Goal: Find specific page/section: Find specific page/section

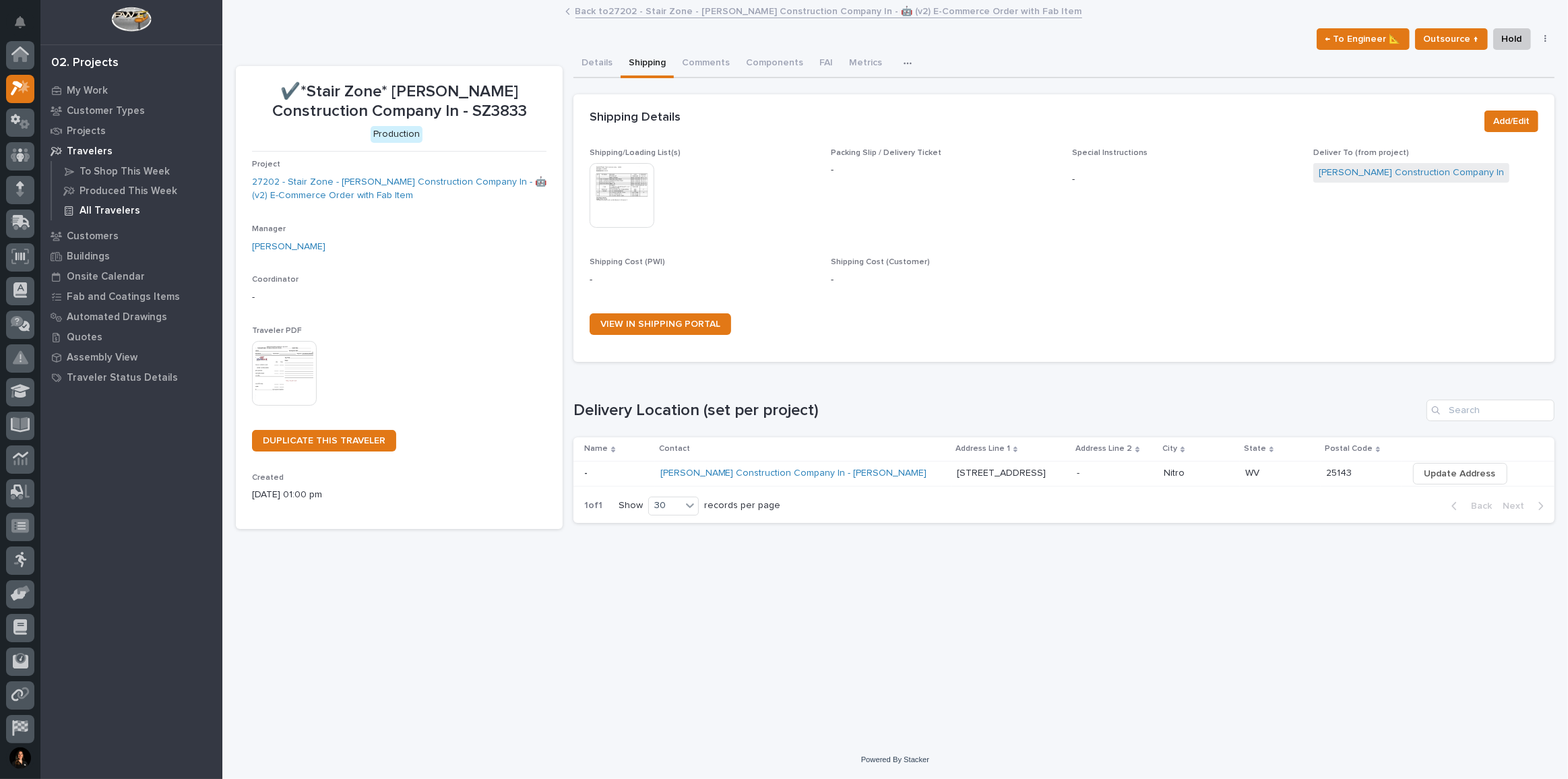
scroll to position [33, 0]
click at [20, 82] on icon at bounding box center [20, 89] width 19 height 16
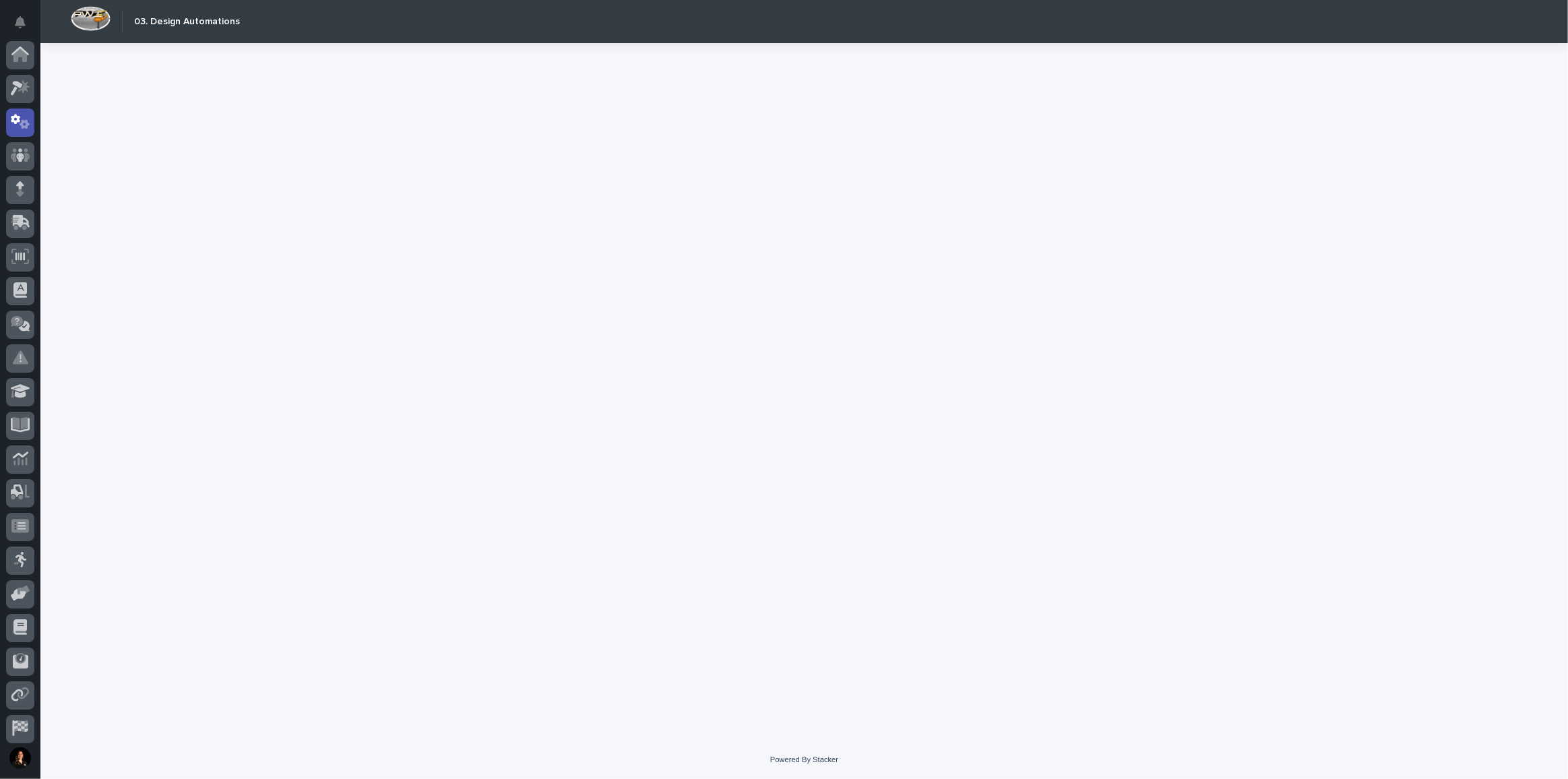
scroll to position [67, 0]
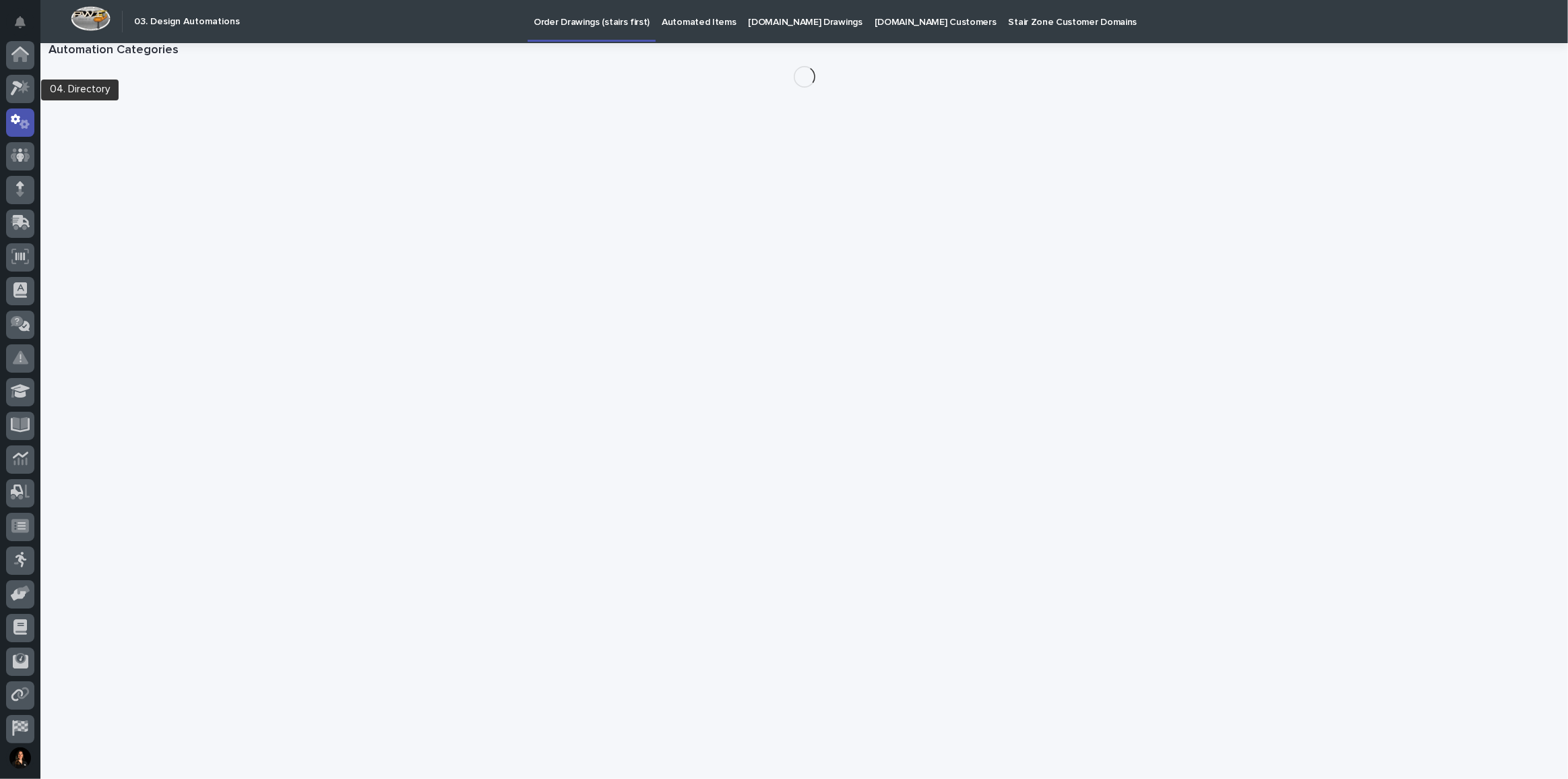
scroll to position [67, 0]
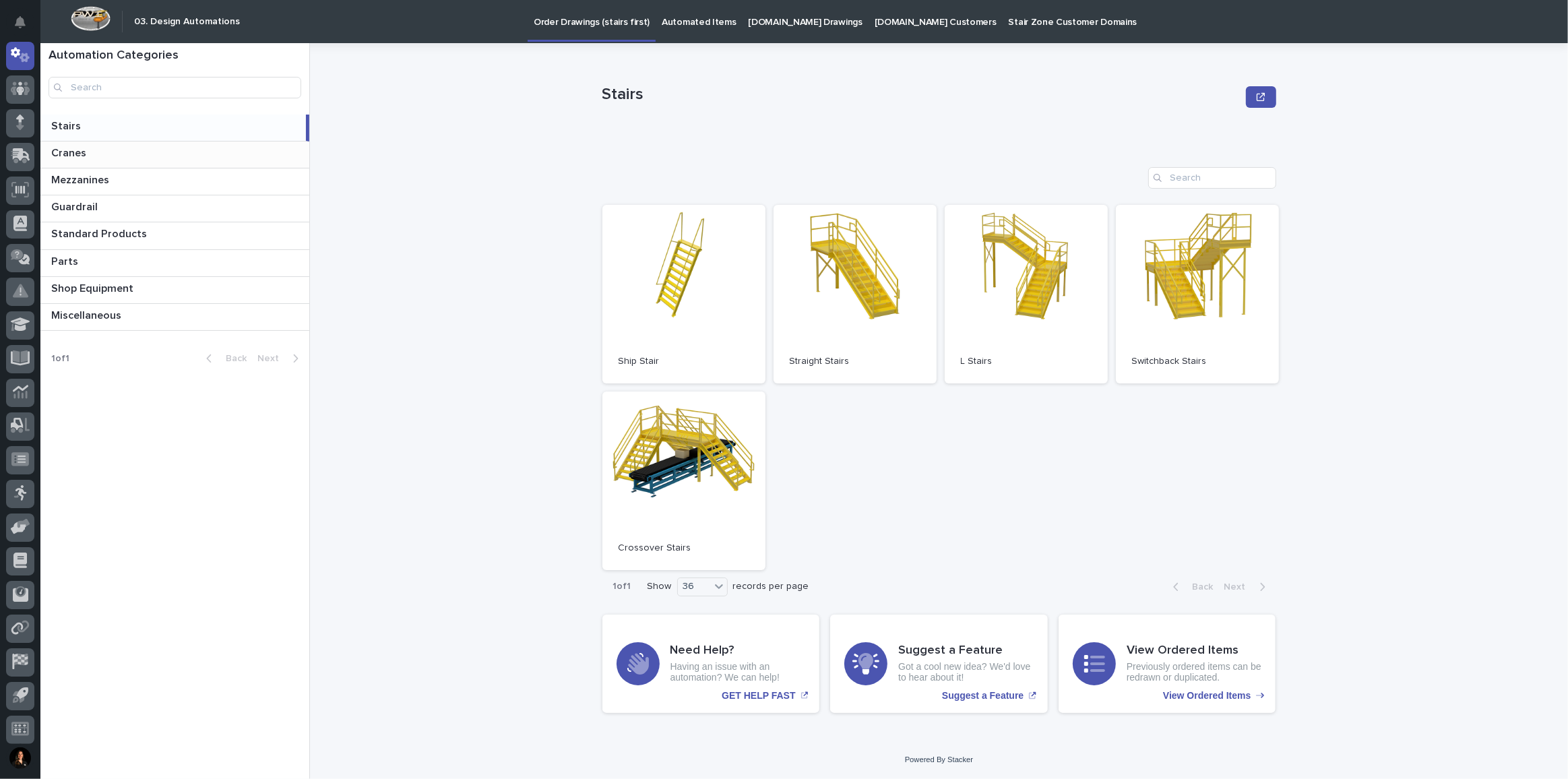
click at [100, 161] on div "Cranes Cranes" at bounding box center [174, 155] width 269 height 27
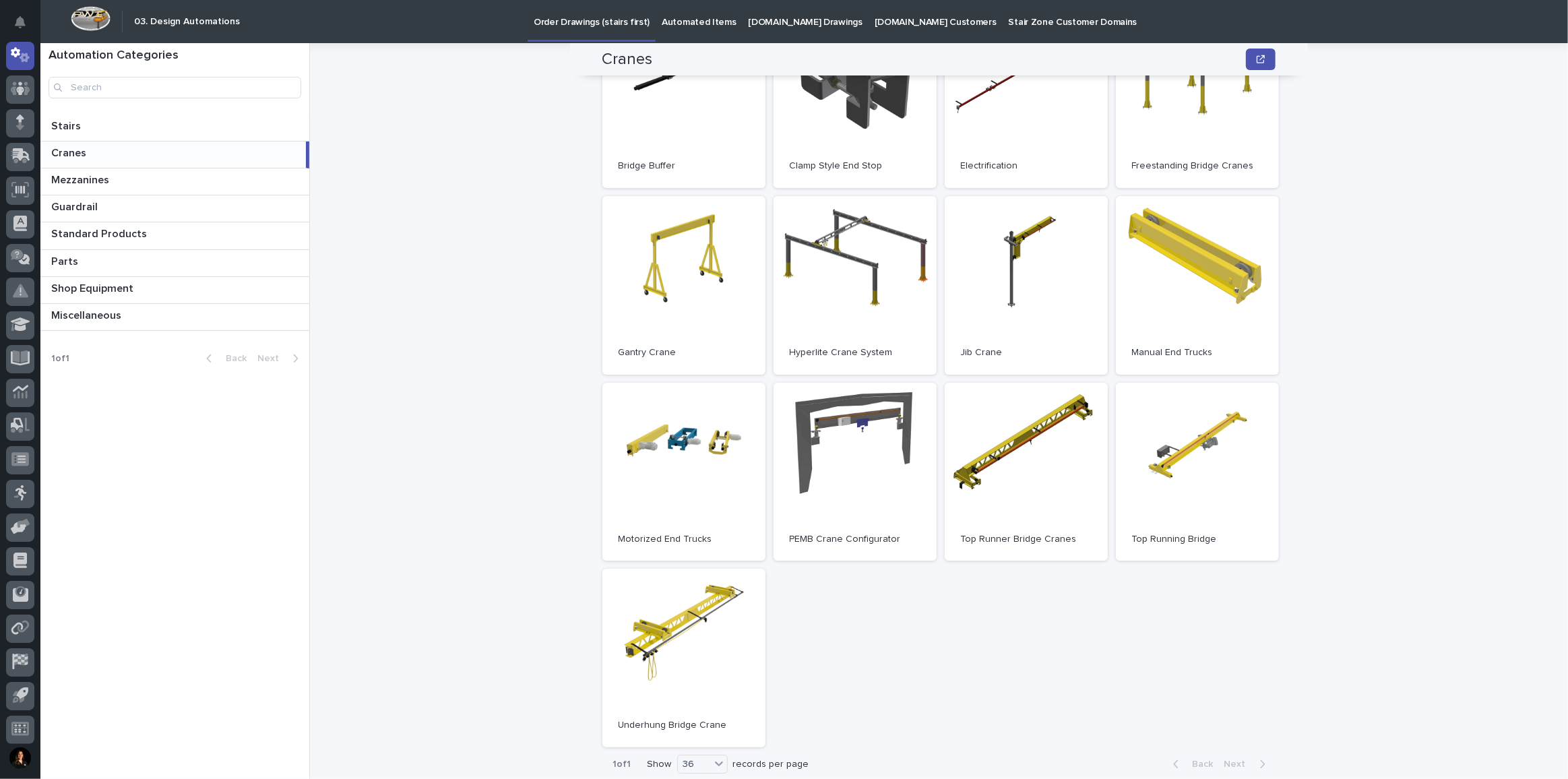
scroll to position [49, 0]
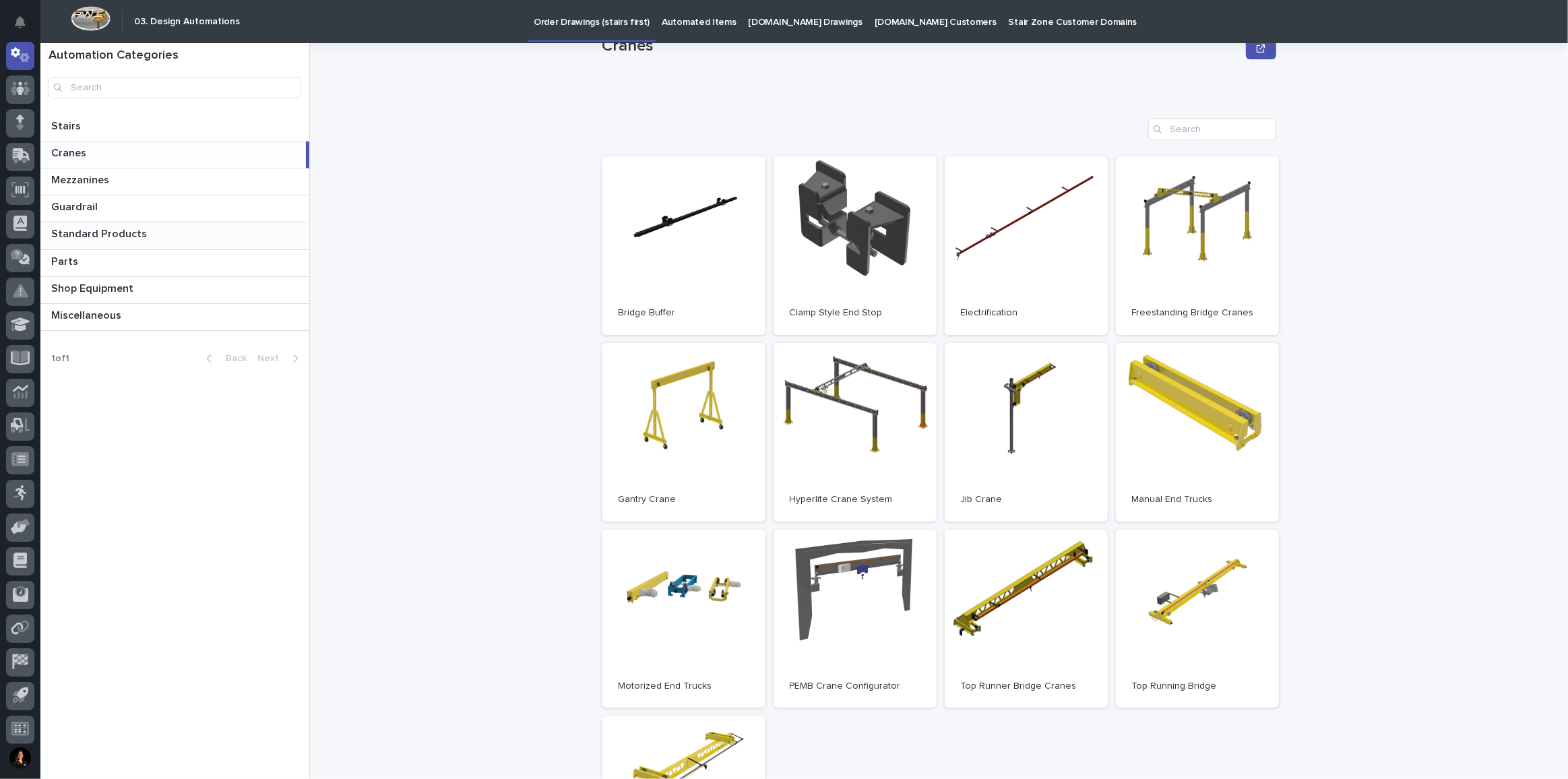
click at [135, 234] on p "Standard Products" at bounding box center [100, 233] width 98 height 16
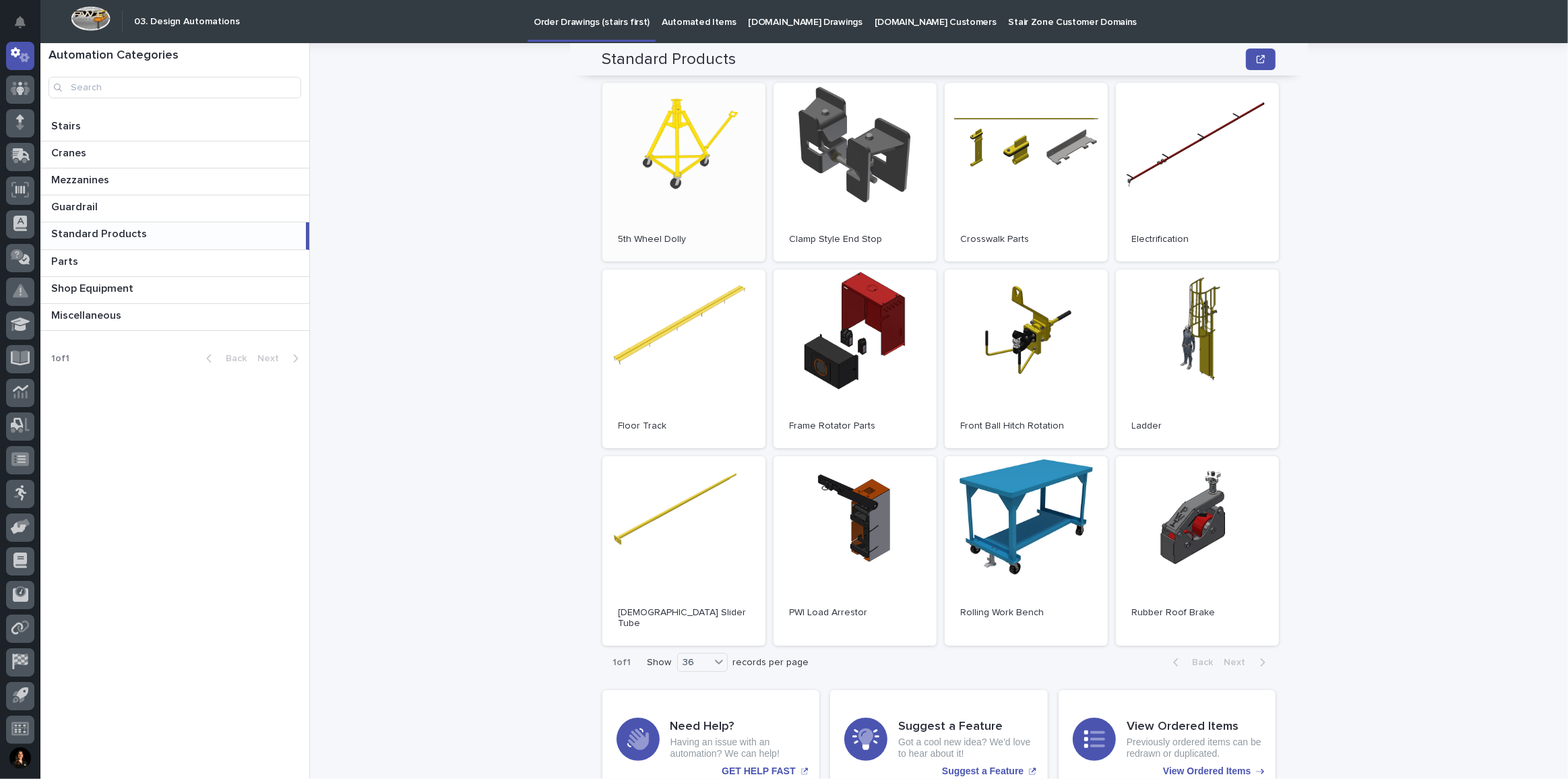
scroll to position [168, 0]
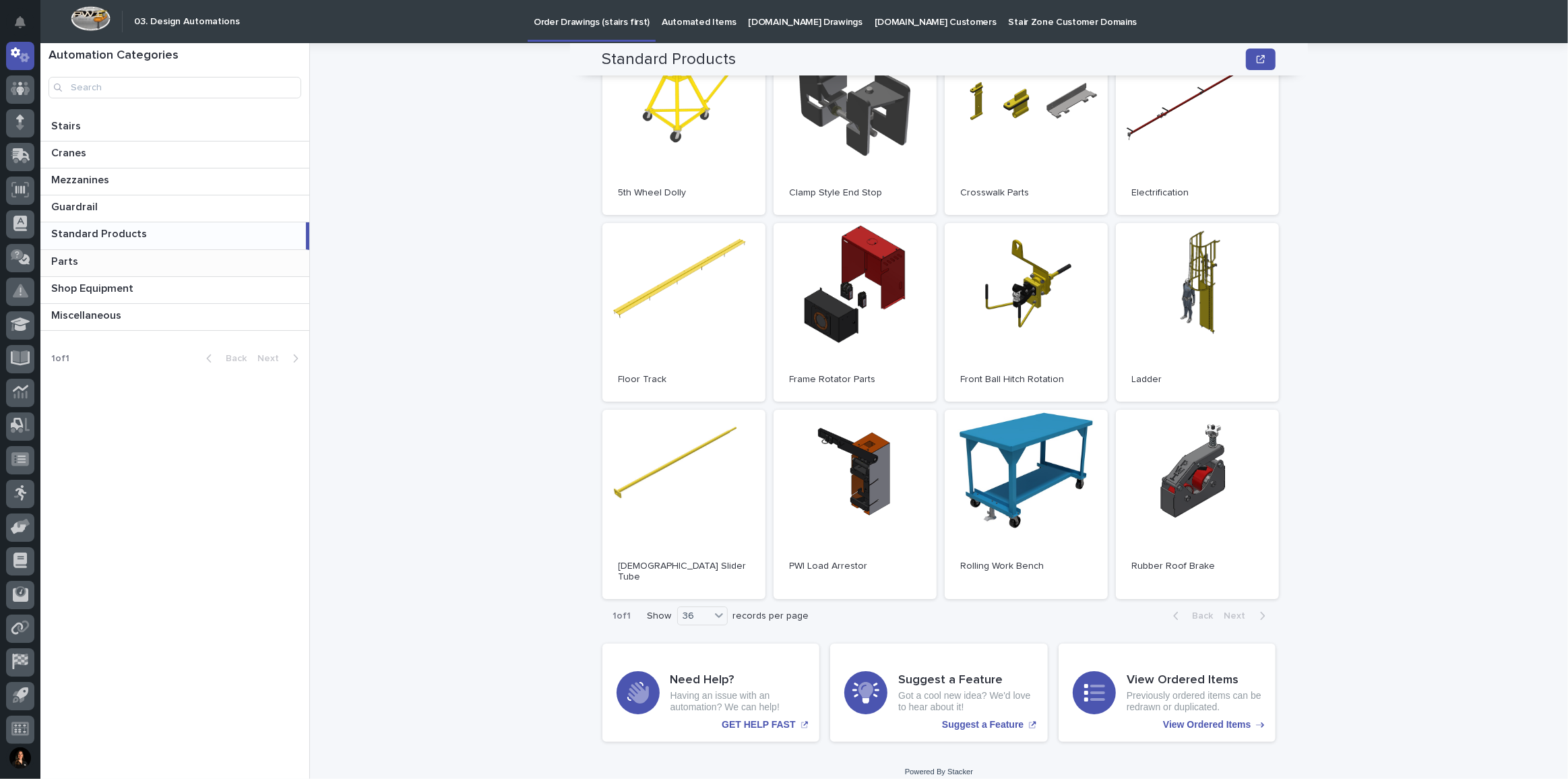
click at [168, 253] on div "Parts Parts" at bounding box center [174, 263] width 269 height 27
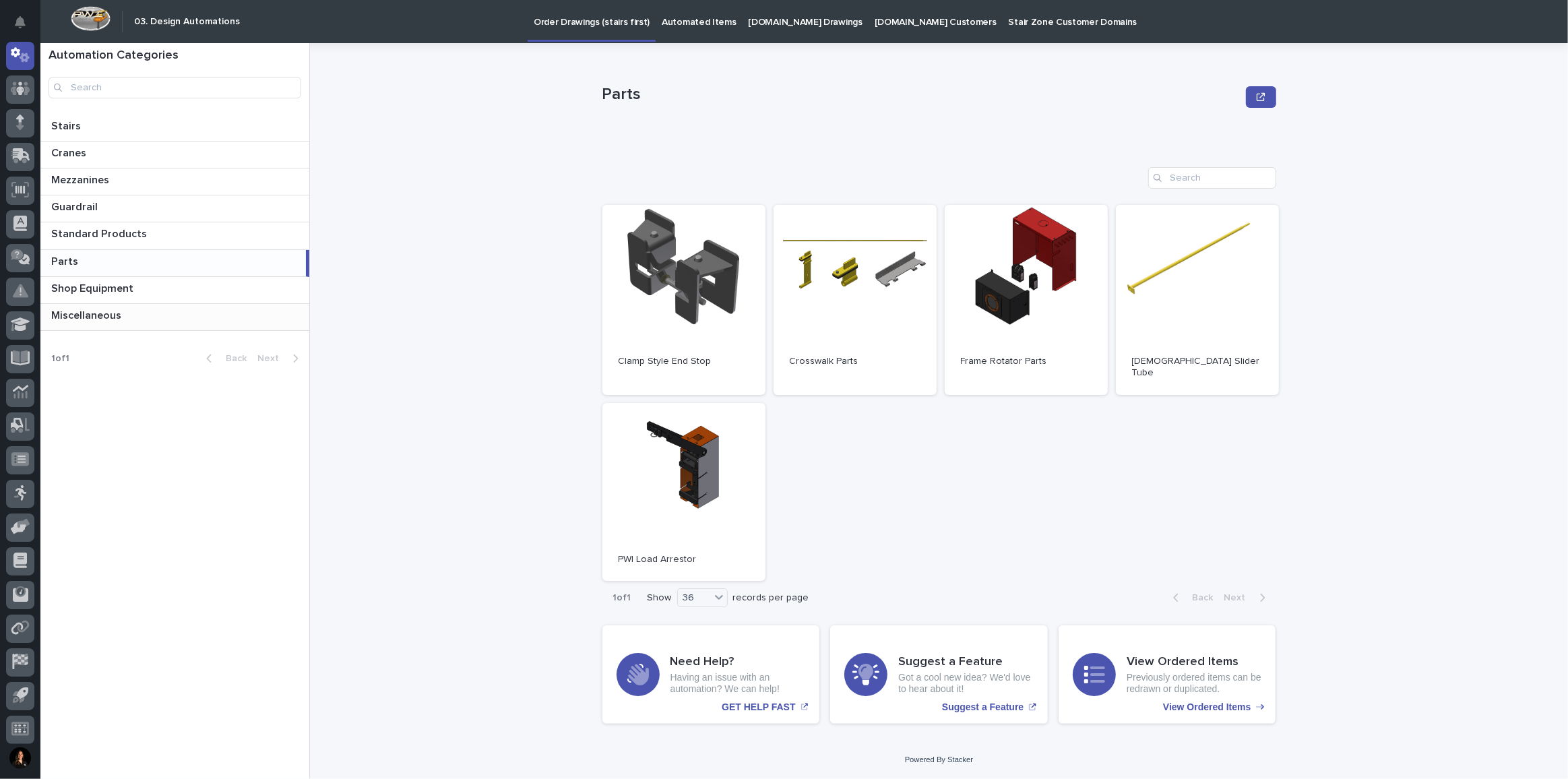
click at [158, 312] on p at bounding box center [177, 316] width 253 height 13
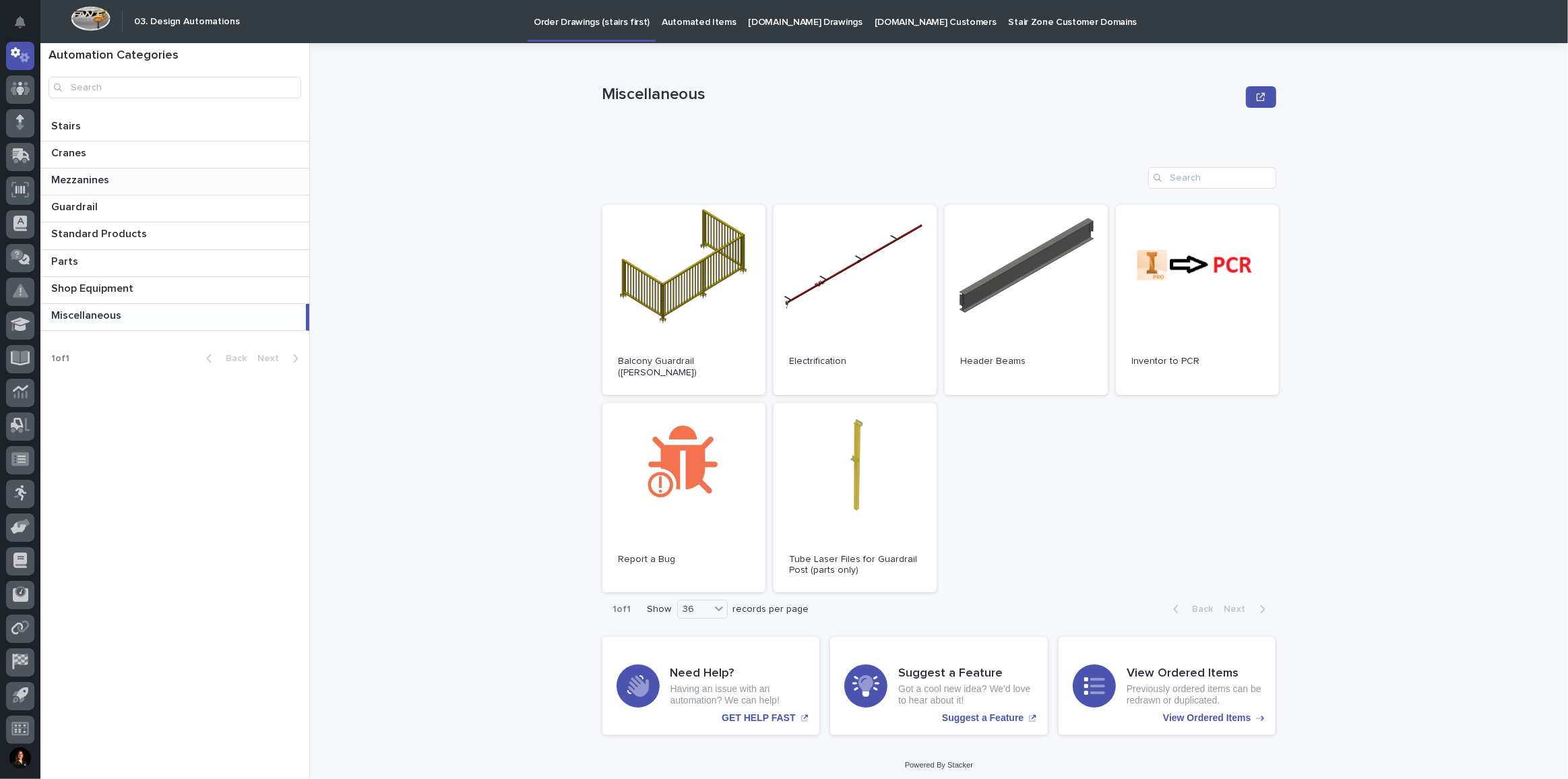
click at [131, 179] on p at bounding box center [177, 181] width 253 height 13
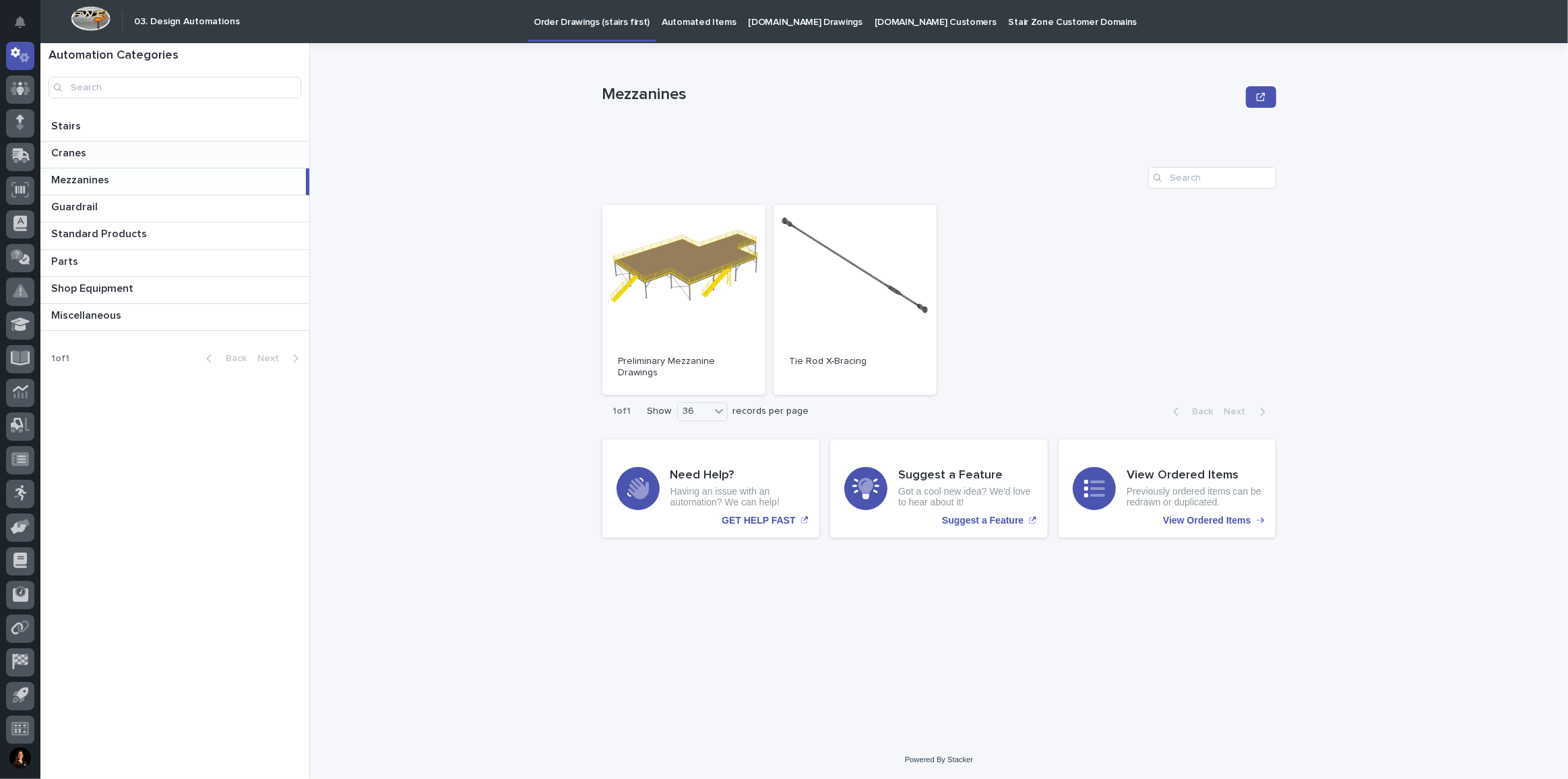
click at [197, 148] on p at bounding box center [177, 153] width 253 height 13
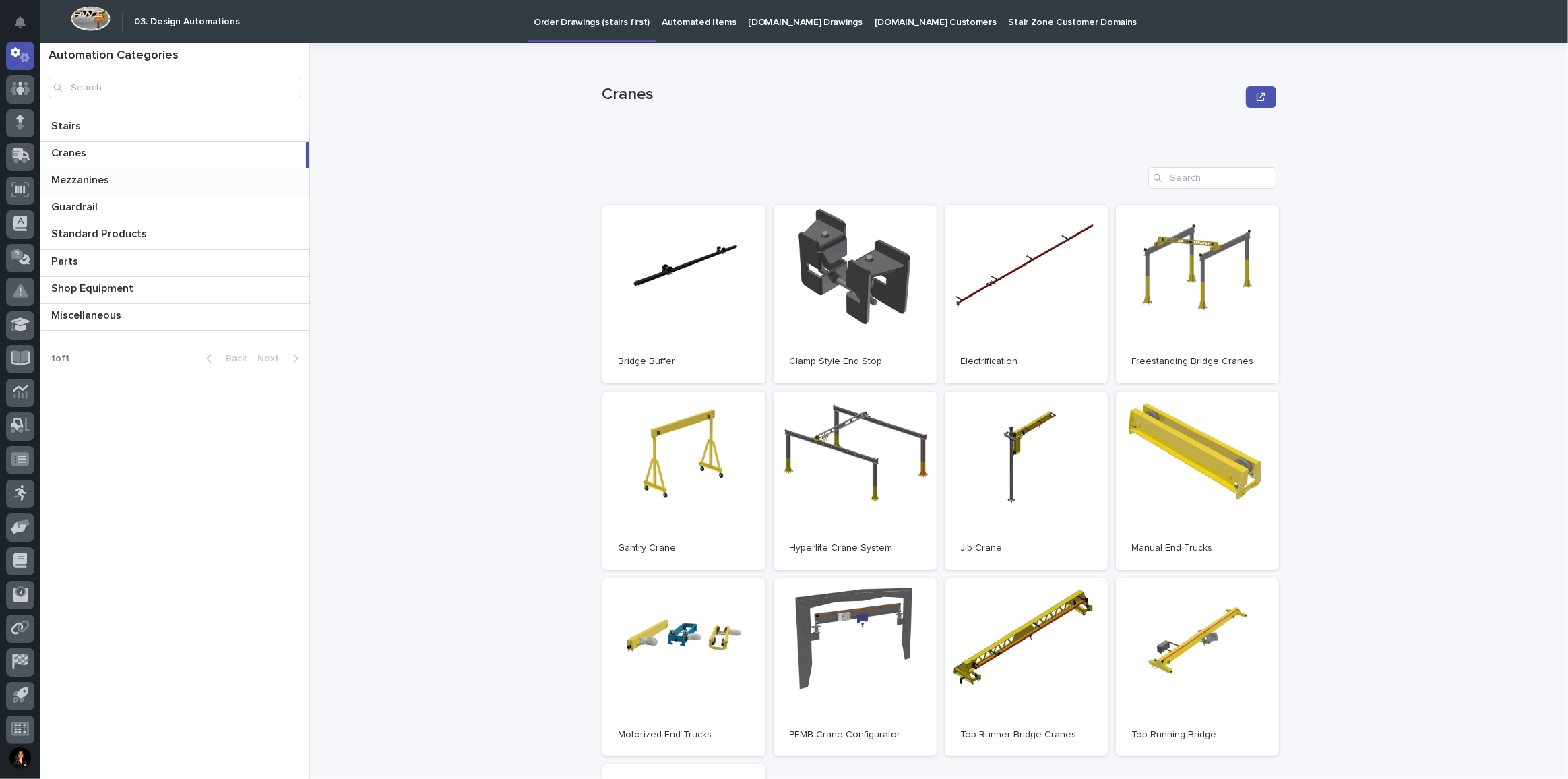
click at [173, 171] on div "Mezzanines Mezzanines" at bounding box center [174, 181] width 269 height 27
